Goal: Information Seeking & Learning: Learn about a topic

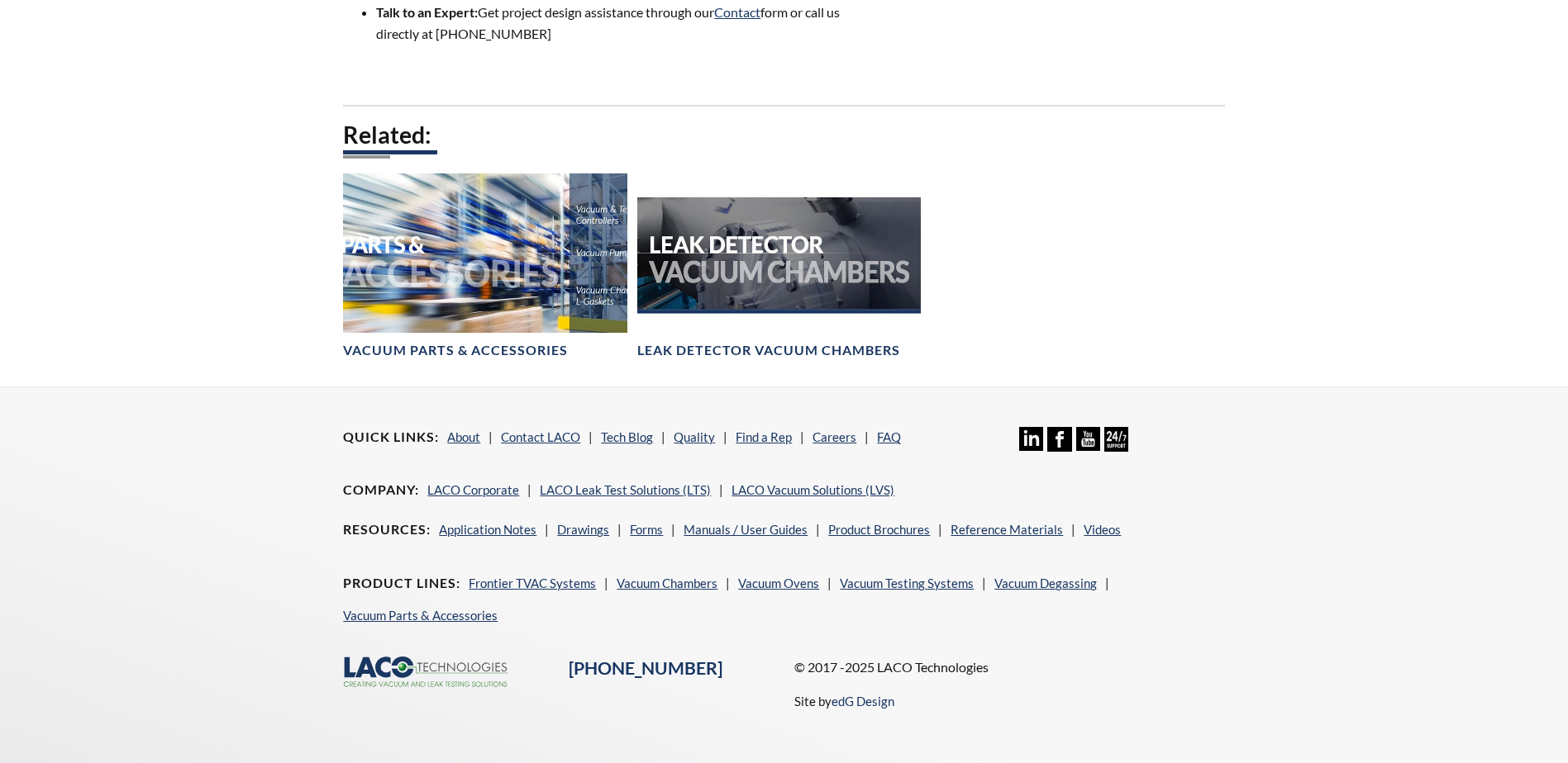
scroll to position [2044, 0]
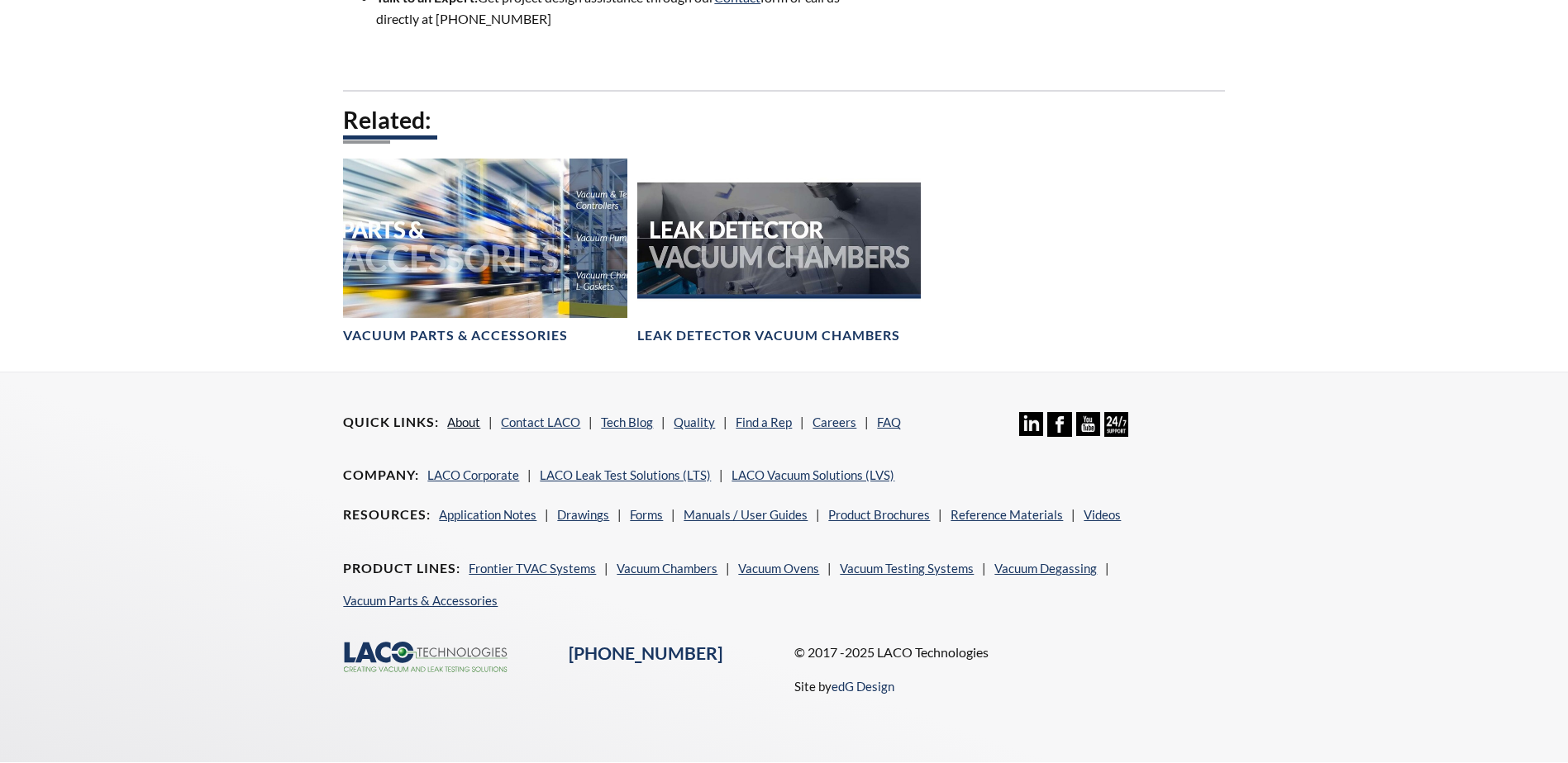
click at [458, 415] on link "About" at bounding box center [464, 422] width 34 height 15
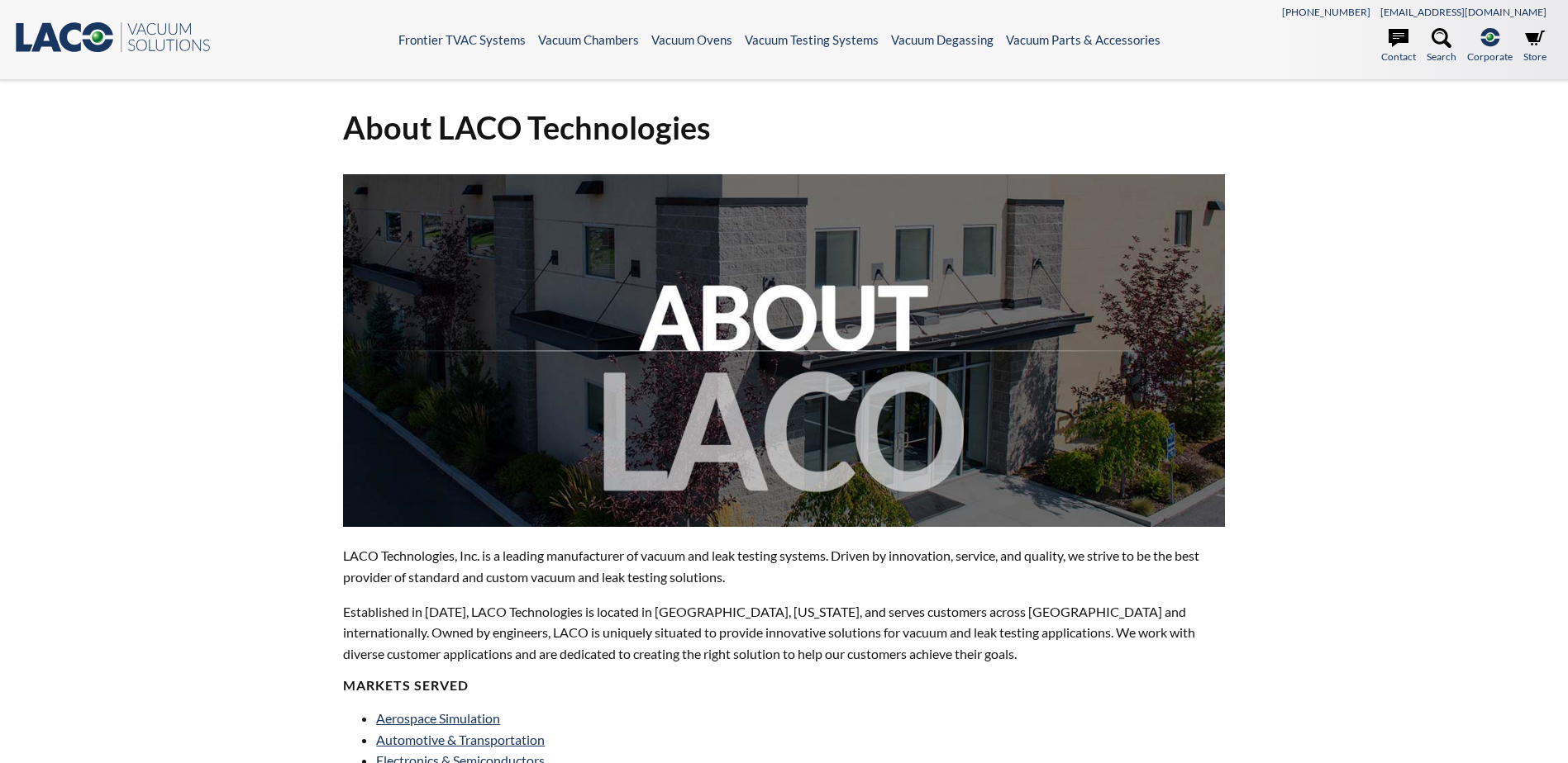
select select "Language Translate Widget"
click at [1396, 45] on icon at bounding box center [1398, 37] width 20 height 20
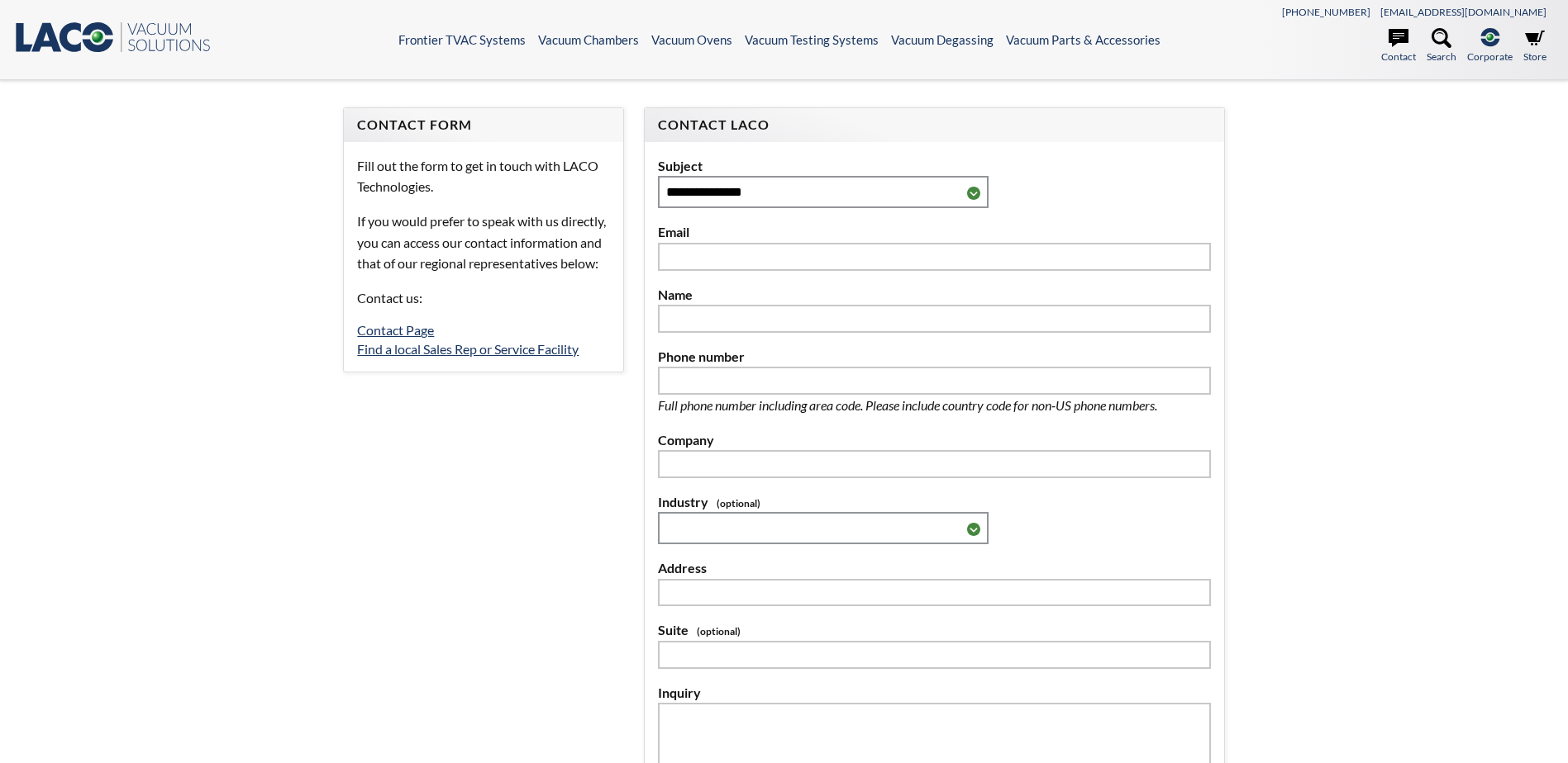
select select "Language Translate Widget"
